Goal: Find specific page/section: Find specific page/section

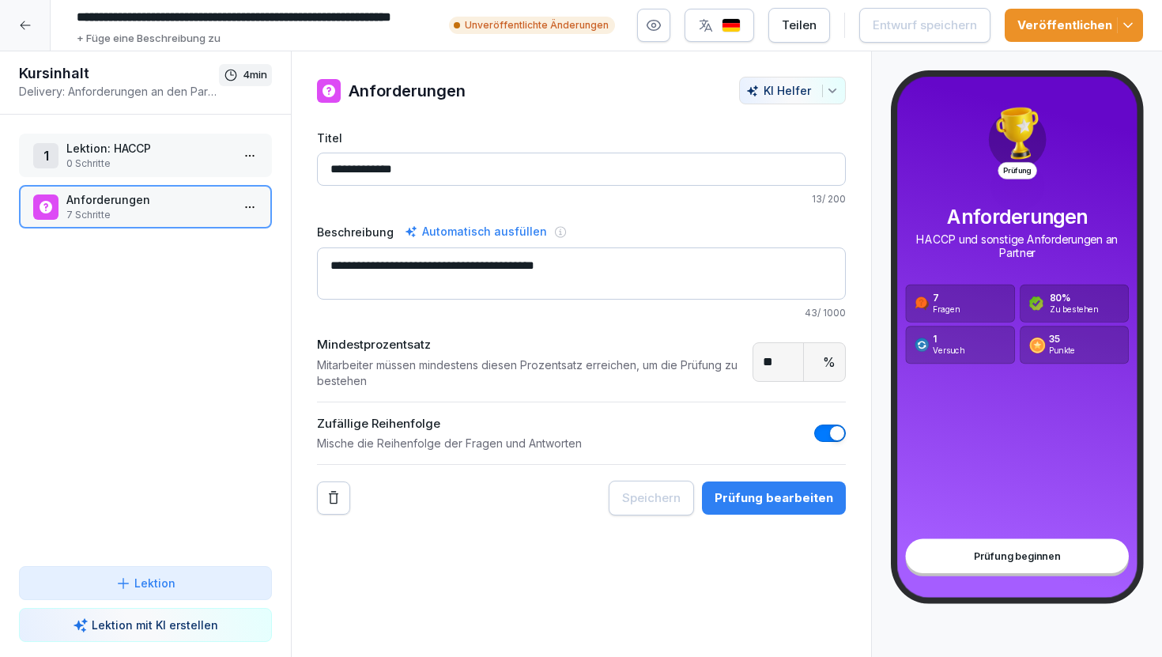
click at [32, 28] on div at bounding box center [25, 25] width 51 height 51
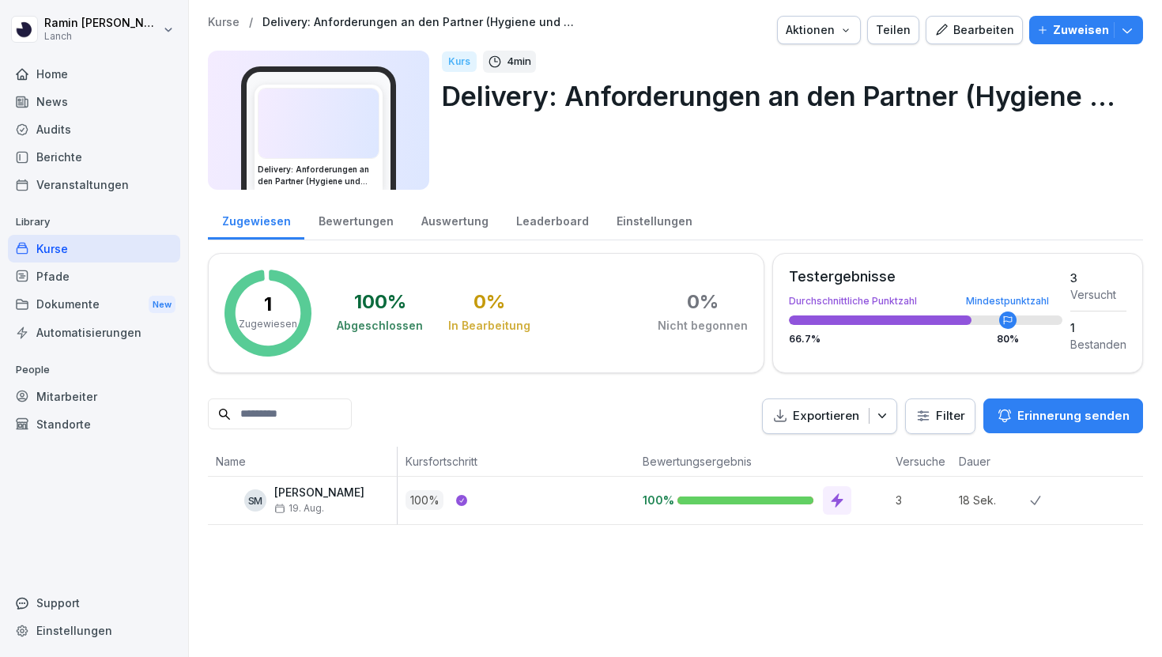
click at [92, 268] on div "Pfade" at bounding box center [94, 277] width 172 height 28
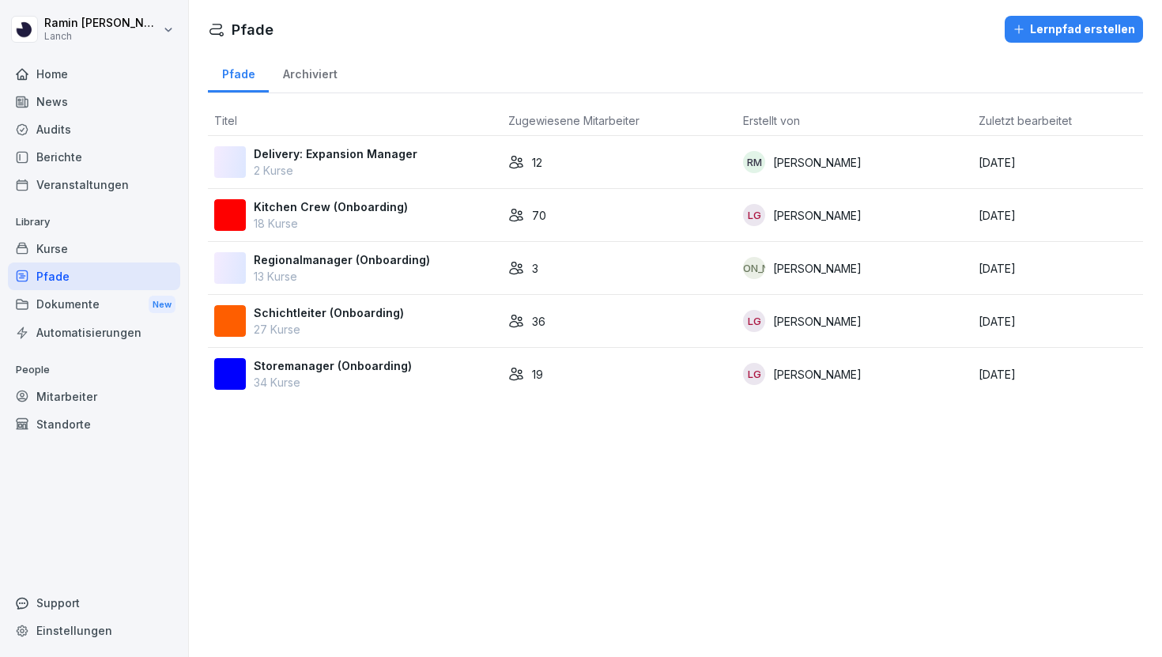
click at [380, 172] on p "2 Kurse" at bounding box center [336, 170] width 164 height 17
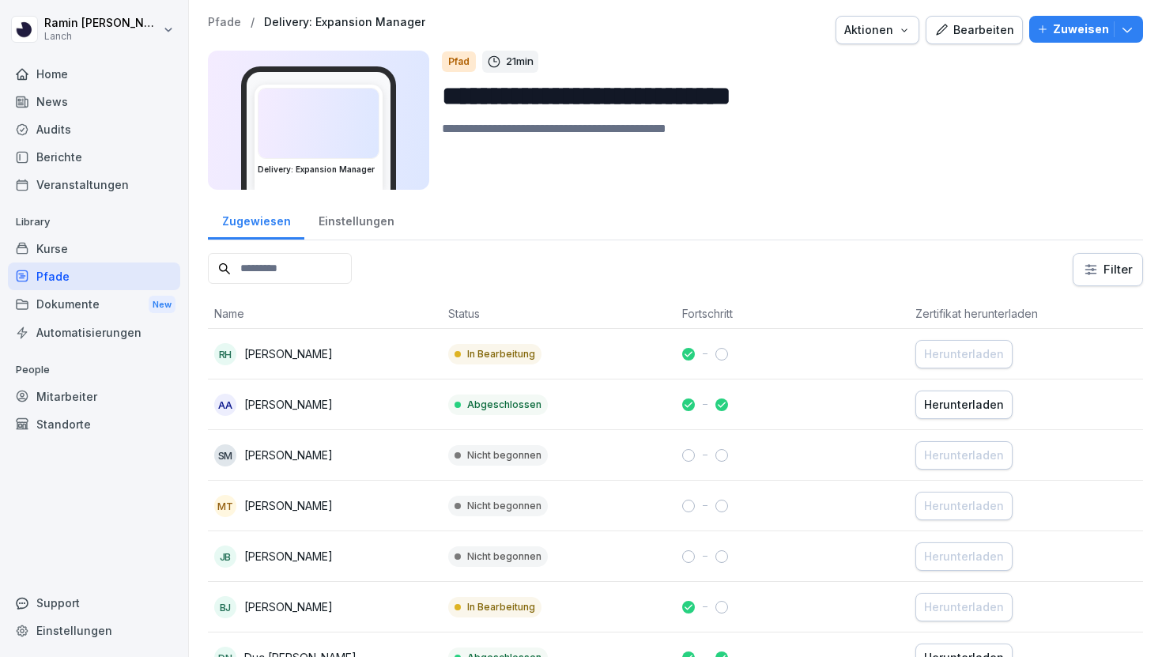
click at [484, 89] on input "**********" at bounding box center [786, 96] width 689 height 40
